Goal: Learn about a topic

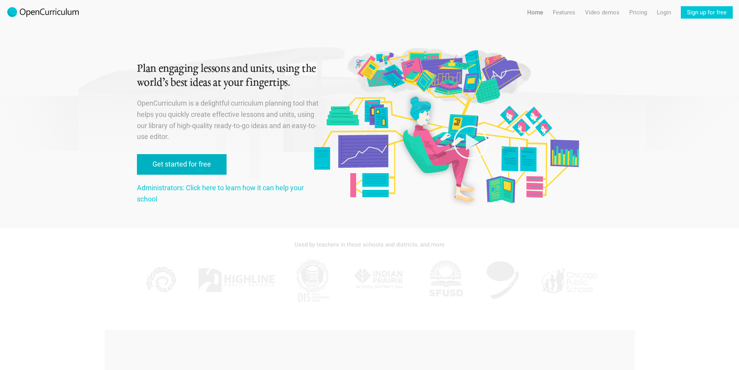
click at [193, 159] on link "Get started for free" at bounding box center [182, 164] width 90 height 21
click at [543, 12] on div "Menu Home Features Features For teachers Features For administrators Video demo…" at bounding box center [629, 9] width 222 height 19
click at [537, 13] on link "Home" at bounding box center [535, 12] width 16 height 12
click at [221, 187] on link "Administrators: Click here to learn how it can help your school" at bounding box center [220, 192] width 167 height 19
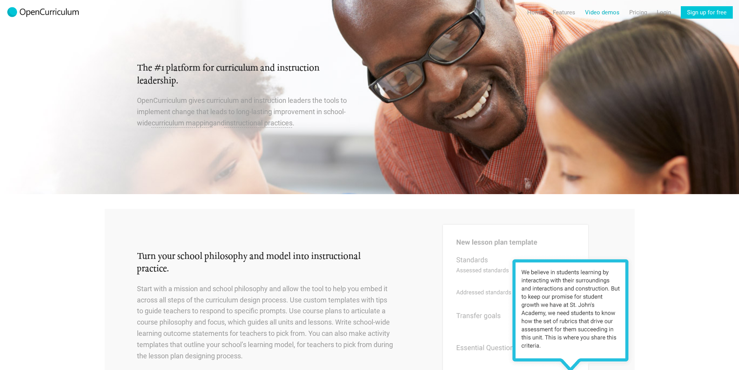
click at [595, 11] on link "Video demos" at bounding box center [602, 12] width 35 height 12
radio input "true"
